Goal: Information Seeking & Learning: Understand process/instructions

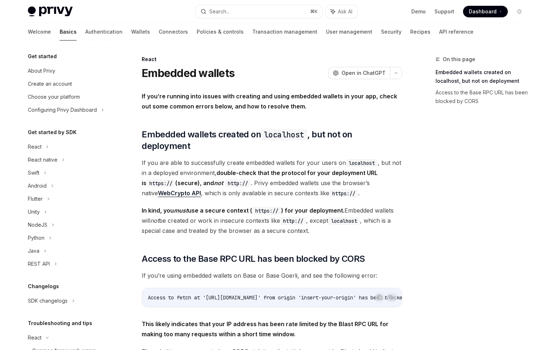
scroll to position [100, 0]
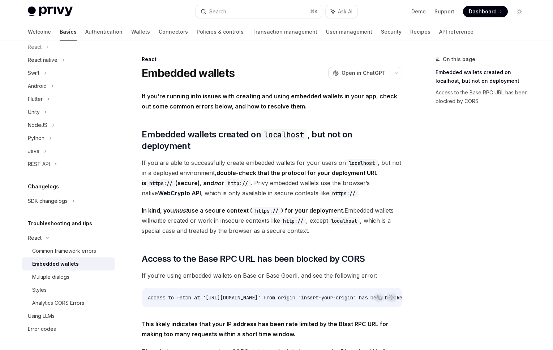
click at [240, 179] on code "http://" at bounding box center [238, 183] width 26 height 8
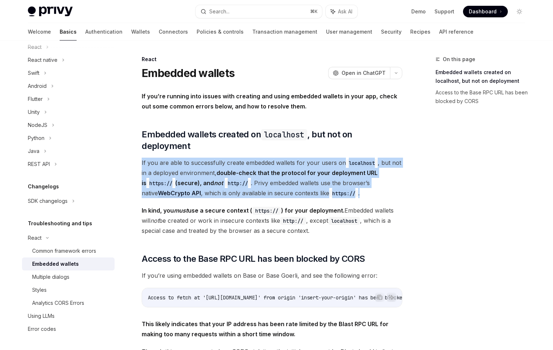
click at [249, 181] on span "If you are able to successfully create embedded wallets for your users on local…" at bounding box center [272, 177] width 260 height 40
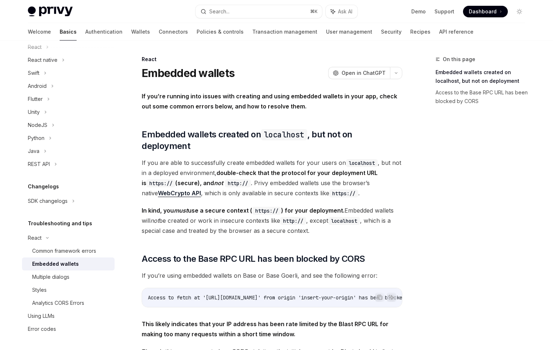
click at [249, 181] on span "If you are able to successfully create embedded wallets for your users on local…" at bounding box center [272, 177] width 260 height 40
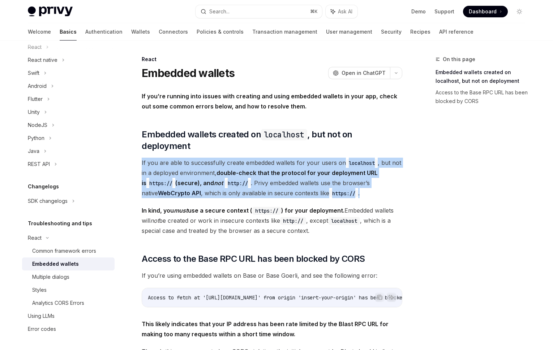
click at [275, 178] on span "If you are able to successfully create embedded wallets for your users on local…" at bounding box center [272, 177] width 260 height 40
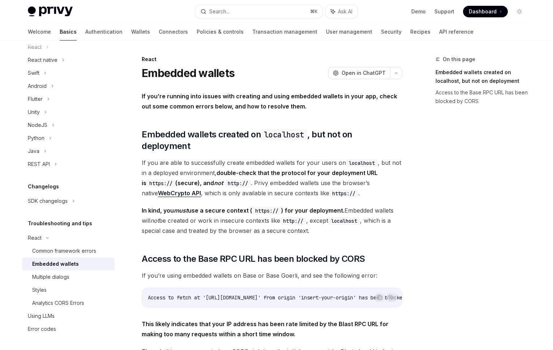
click at [275, 178] on span "If you are able to successfully create embedded wallets for your users on local…" at bounding box center [272, 177] width 260 height 40
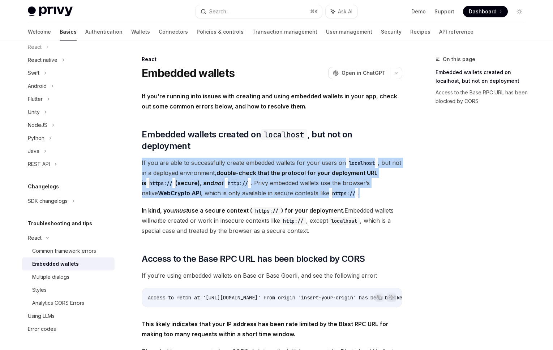
click at [284, 169] on span "If you are able to successfully create embedded wallets for your users on local…" at bounding box center [272, 177] width 260 height 40
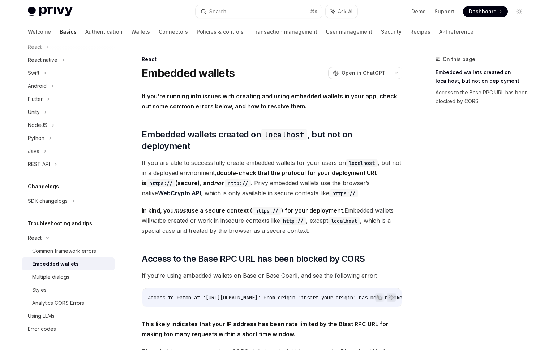
click at [284, 169] on span "If you are able to successfully create embedded wallets for your users on local…" at bounding box center [272, 177] width 260 height 40
click at [284, 170] on span "If you are able to successfully create embedded wallets for your users on local…" at bounding box center [272, 177] width 260 height 40
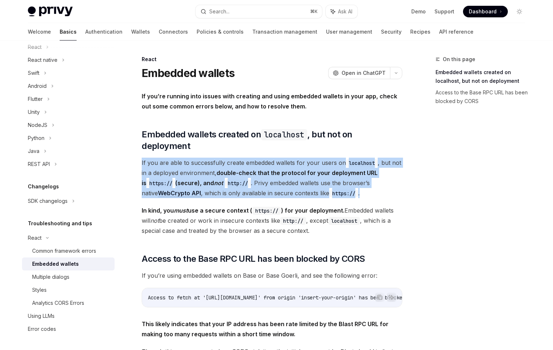
click at [292, 178] on span "If you are able to successfully create embedded wallets for your users on local…" at bounding box center [272, 177] width 260 height 40
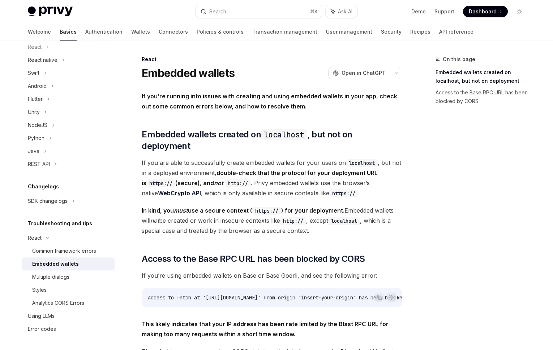
click at [292, 178] on span "If you are able to successfully create embedded wallets for your users on local…" at bounding box center [272, 177] width 260 height 40
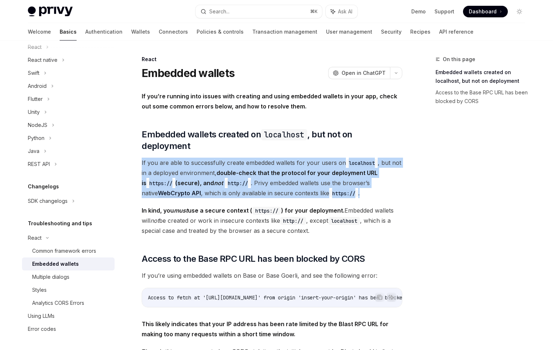
click at [292, 178] on span "If you are able to successfully create embedded wallets for your users on local…" at bounding box center [272, 177] width 260 height 40
click at [306, 217] on code "http://" at bounding box center [293, 221] width 26 height 8
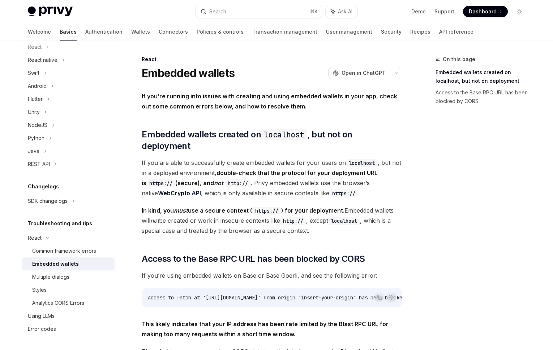
click at [306, 217] on code "http://" at bounding box center [293, 221] width 26 height 8
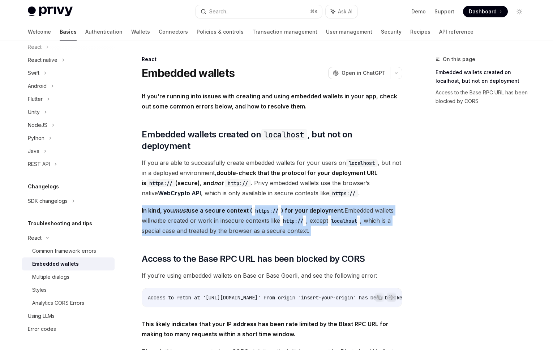
click at [306, 217] on code "http://" at bounding box center [293, 221] width 26 height 8
click at [293, 226] on div "If you’re running into issues with creating and using embedded wallets in your …" at bounding box center [272, 252] width 260 height 323
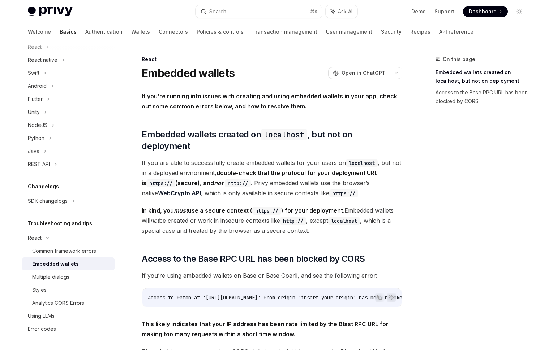
click at [293, 226] on div "If you’re running into issues with creating and using embedded wallets in your …" at bounding box center [272, 252] width 260 height 323
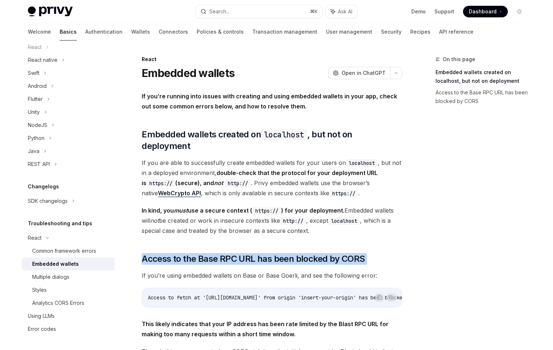
click at [280, 215] on span "In kind, you must use a secure context ( https:// ) for your deployment. Embedd…" at bounding box center [272, 220] width 260 height 30
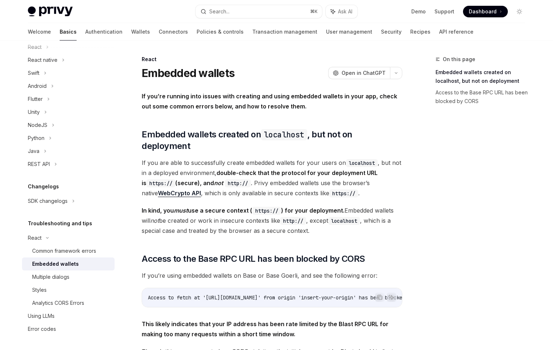
click at [280, 215] on span "In kind, you must use a secure context ( https:// ) for your deployment. Embedd…" at bounding box center [272, 220] width 260 height 30
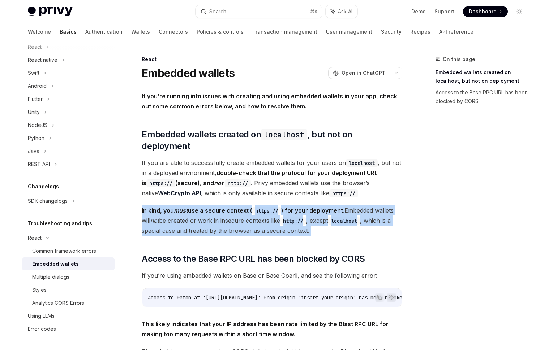
click at [280, 215] on span "In kind, you must use a secure context ( https:// ) for your deployment. Embedd…" at bounding box center [272, 220] width 260 height 30
click at [406, 247] on div "On this page Embedded wallets created on localhost, but not on deployment Acces…" at bounding box center [276, 280] width 509 height 481
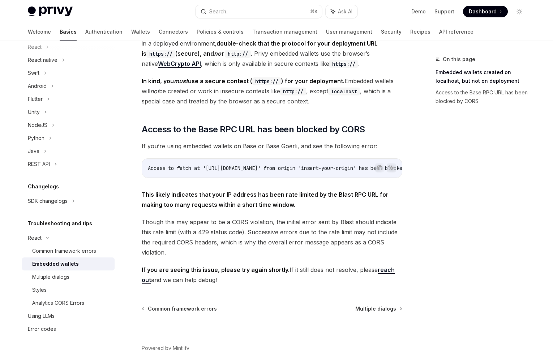
scroll to position [128, 0]
